Goal: Information Seeking & Learning: Find specific fact

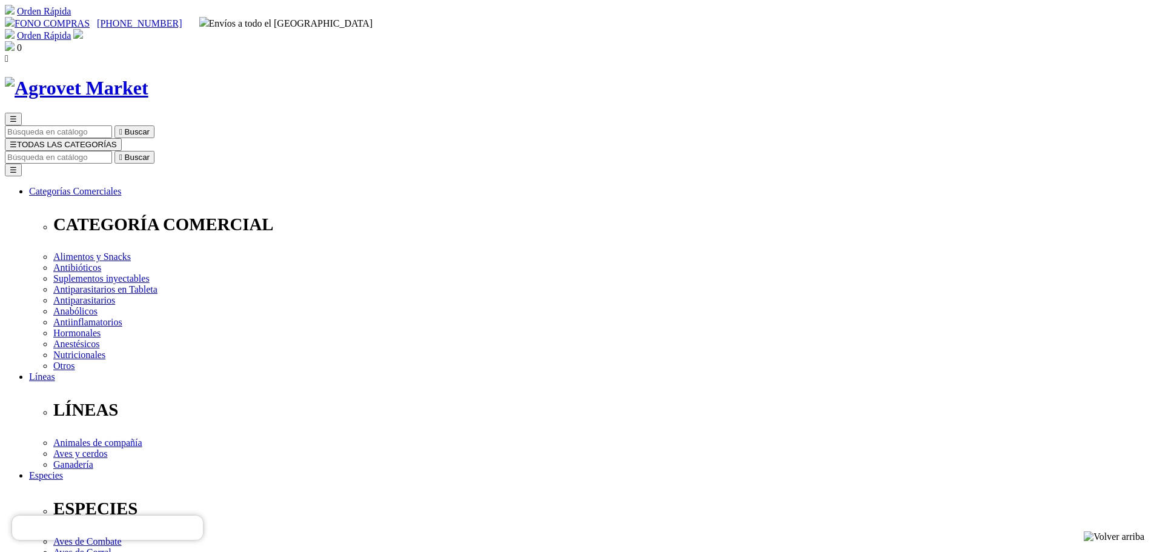
click at [112, 151] on input "Buscar" at bounding box center [58, 157] width 107 height 13
type input "[MEDICAL_DATA]"
click at [184, 151] on button " Buscar" at bounding box center [204, 157] width 40 height 13
click at [112, 151] on input "[MEDICAL_DATA]" at bounding box center [58, 157] width 107 height 13
drag, startPoint x: 758, startPoint y: 58, endPoint x: 841, endPoint y: 56, distance: 83.0
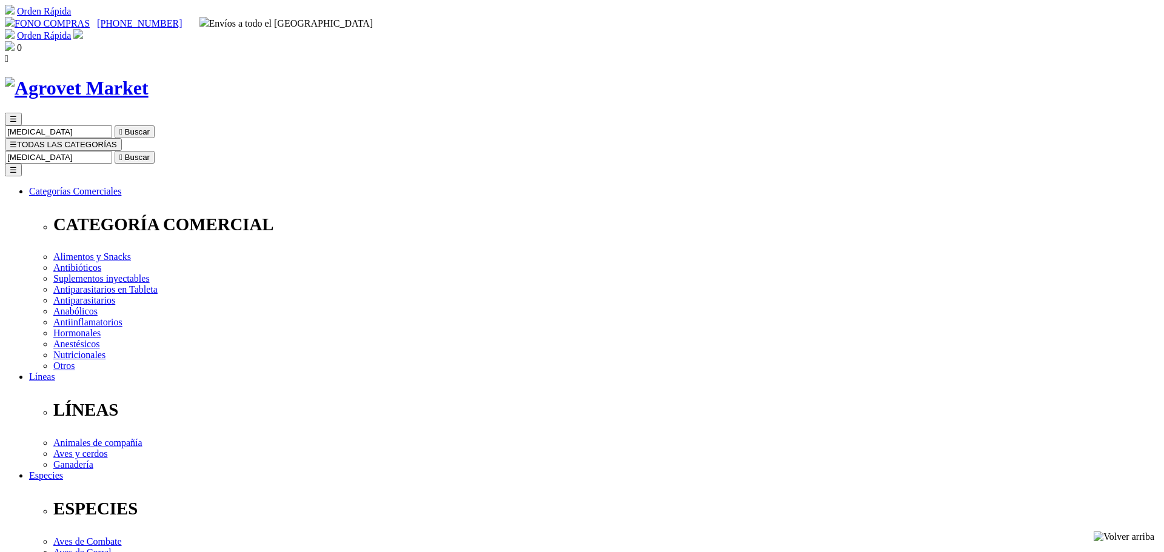
click at [841, 151] on form "paracetamol  Buscar" at bounding box center [582, 157] width 1154 height 13
type input "acetaminofen"
click at [184, 151] on button " Buscar" at bounding box center [204, 157] width 40 height 13
